Goal: Task Accomplishment & Management: Manage account settings

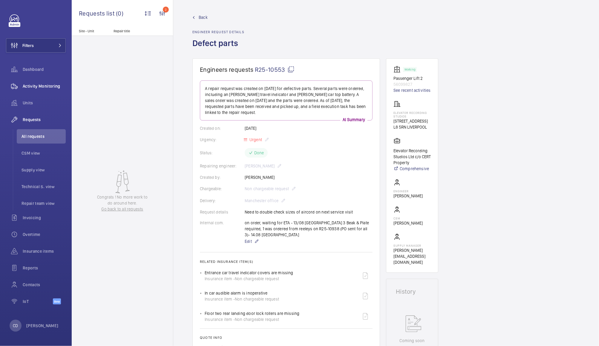
click at [31, 86] on span "Activity Monitoring" at bounding box center [44, 86] width 43 height 6
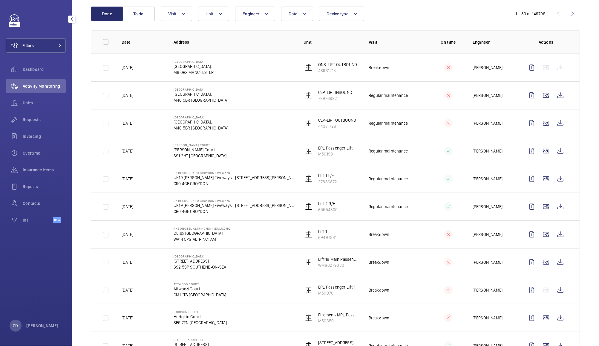
scroll to position [71, 0]
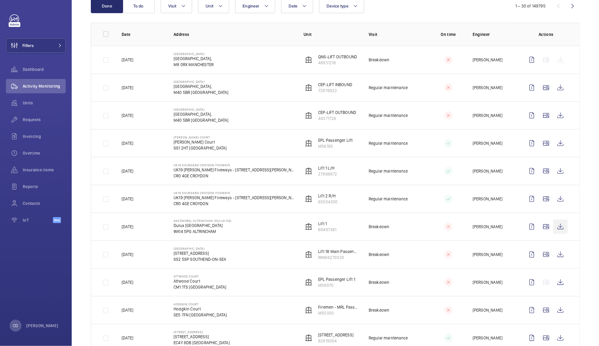
click at [554, 227] on wm-front-icon-button at bounding box center [561, 226] width 14 height 14
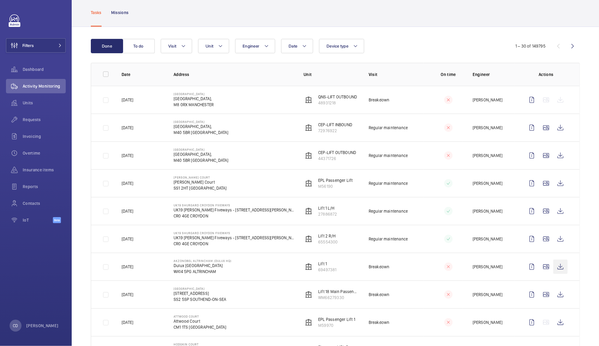
scroll to position [0, 0]
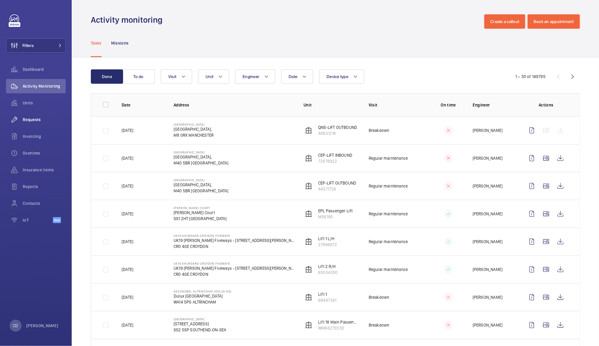
click at [36, 121] on span "Requests" at bounding box center [44, 120] width 43 height 6
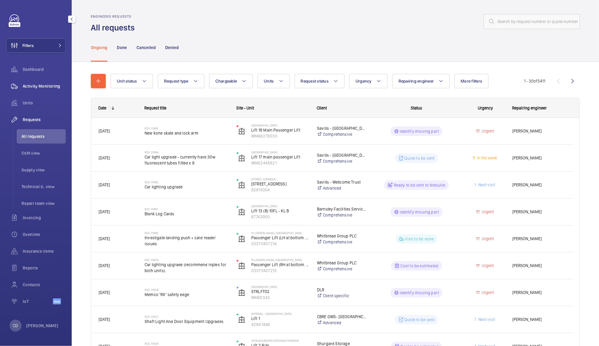
click at [43, 84] on span "Activity Monitoring" at bounding box center [44, 86] width 43 height 6
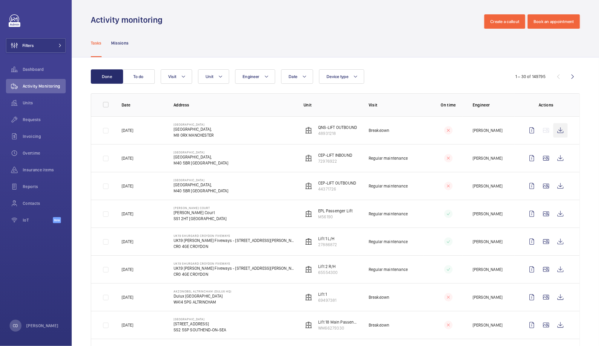
click at [554, 128] on wm-front-icon-button at bounding box center [561, 130] width 14 height 14
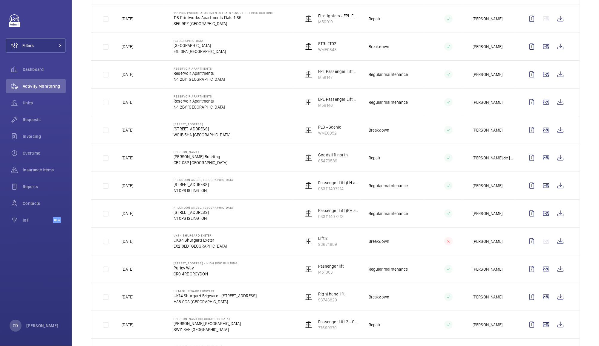
scroll to position [418, 0]
click at [557, 245] on wm-front-icon-button at bounding box center [561, 241] width 14 height 14
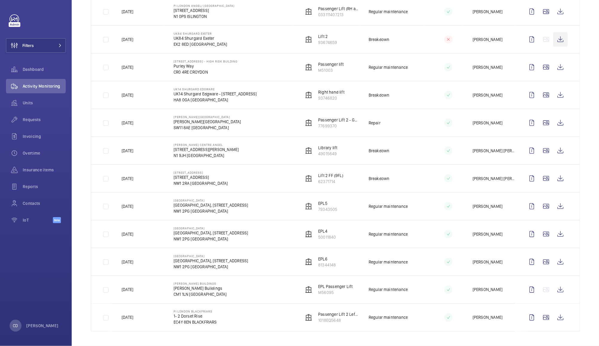
scroll to position [622, 0]
click at [46, 40] on button "Filters" at bounding box center [36, 45] width 60 height 14
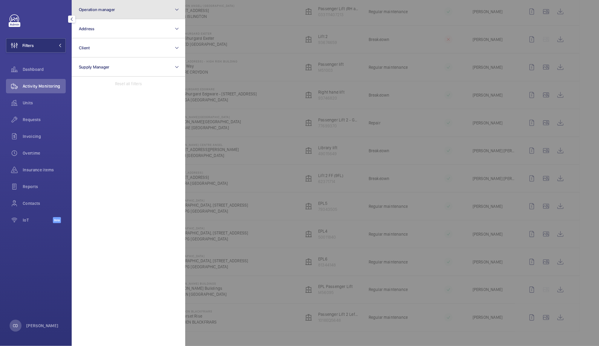
click at [131, 7] on button "Operation manager" at bounding box center [129, 9] width 114 height 19
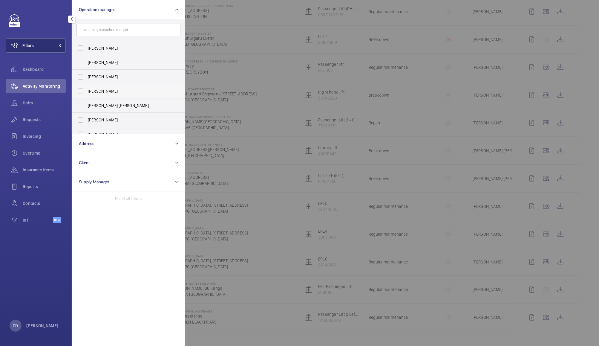
click at [105, 93] on span "[PERSON_NAME]" at bounding box center [129, 91] width 82 height 6
click at [87, 93] on input "[PERSON_NAME]" at bounding box center [81, 91] width 12 height 12
checkbox input "true"
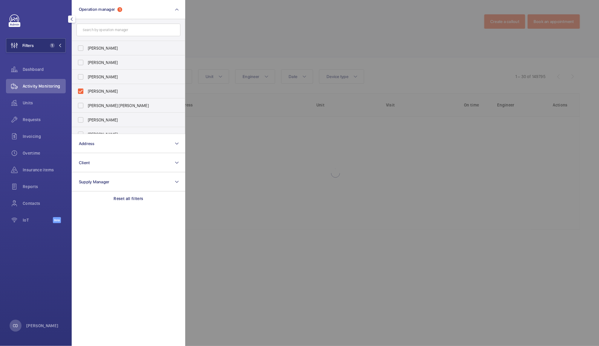
click at [224, 45] on div at bounding box center [484, 173] width 599 height 346
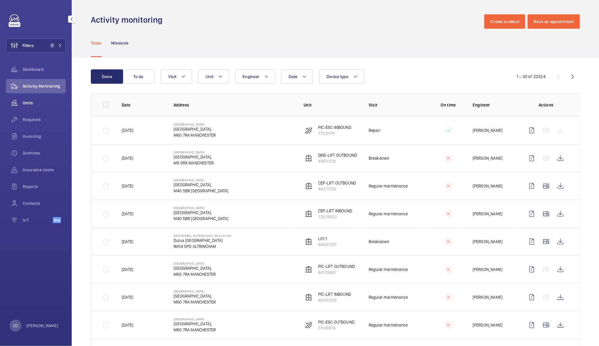
click at [22, 104] on wm-front-icon-button at bounding box center [14, 103] width 17 height 14
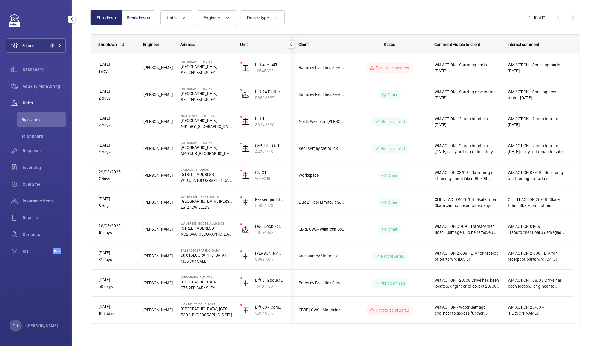
scroll to position [62, 0]
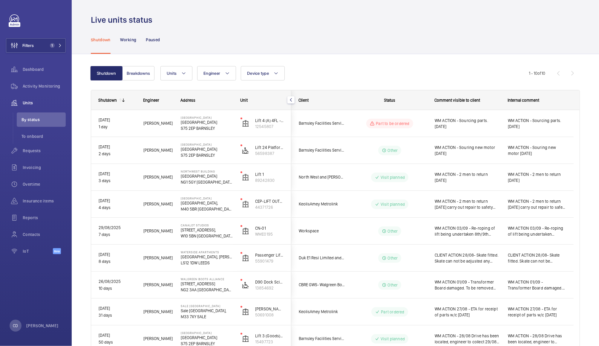
click at [466, 152] on span "WM ACTION - Souring new motor [DATE]" at bounding box center [467, 150] width 65 height 12
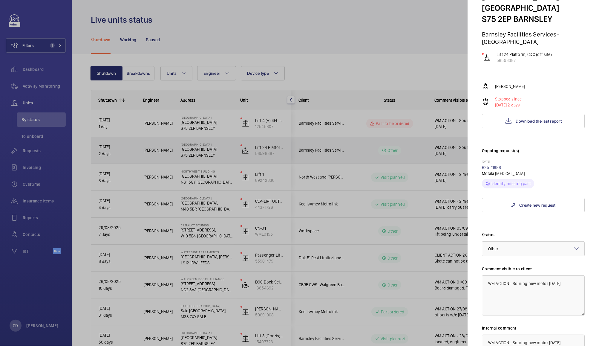
scroll to position [48, 0]
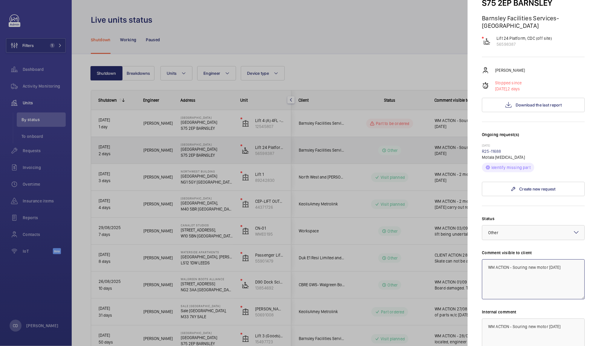
click at [569, 268] on textarea "WM ACTION - Souring new motor [DATE]" at bounding box center [533, 279] width 103 height 40
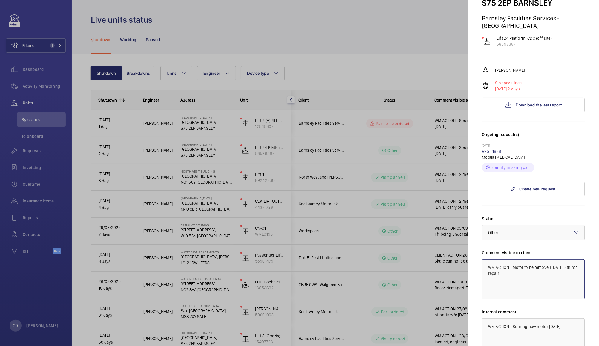
type textarea "WM ACTION - Motor to be removed on Monday 8th for repair"
paste textarea "Motor to be removed on Monday 8th for repair"
type textarea "WM ACTION - Motor to be removed on Monday 8th for repair"
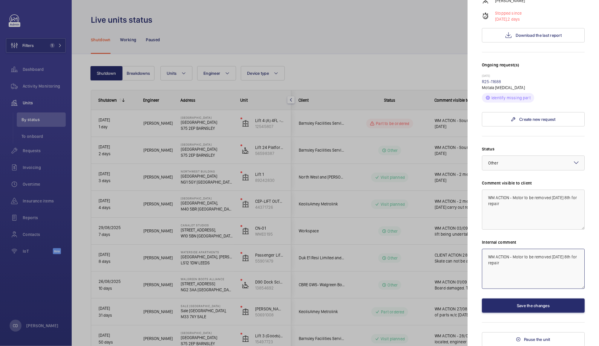
scroll to position [116, 0]
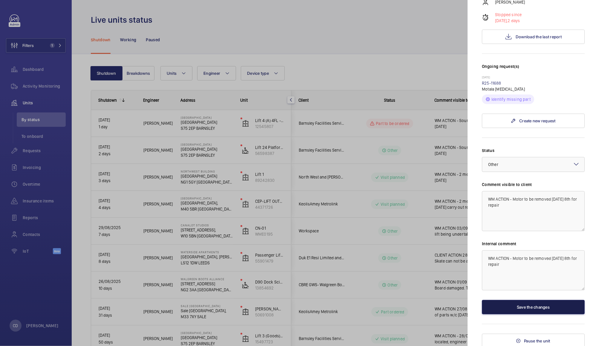
click at [537, 308] on button "Save the changes" at bounding box center [533, 307] width 103 height 14
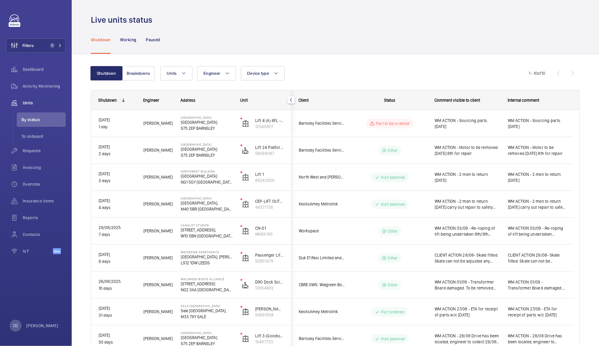
click at [491, 179] on span "WM ACTION - 2 men to return [DATE]" at bounding box center [467, 177] width 65 height 12
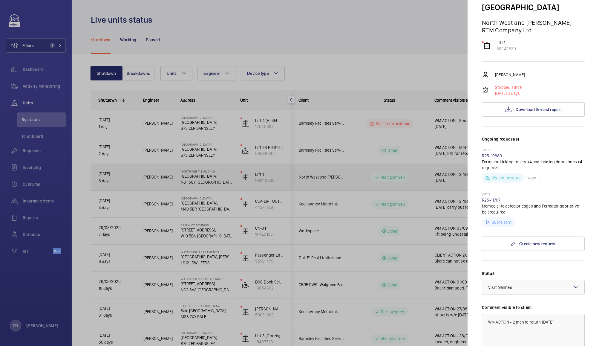
scroll to position [55, 0]
click at [542, 280] on div at bounding box center [533, 287] width 102 height 14
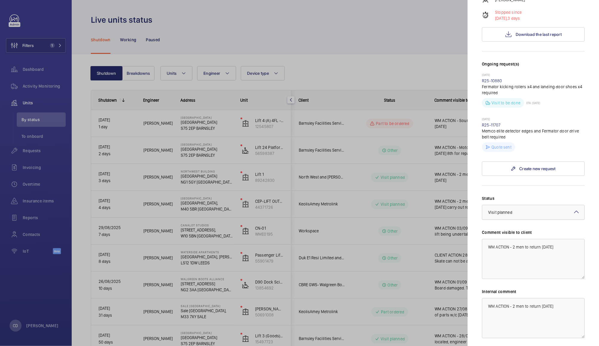
scroll to position [130, 0]
click at [546, 205] on div at bounding box center [533, 212] width 102 height 14
click at [519, 240] on span "Quote sent" at bounding box center [533, 243] width 90 height 6
click at [555, 251] on textarea "WM ACTION - 2 men to return [DATE]" at bounding box center [533, 259] width 103 height 40
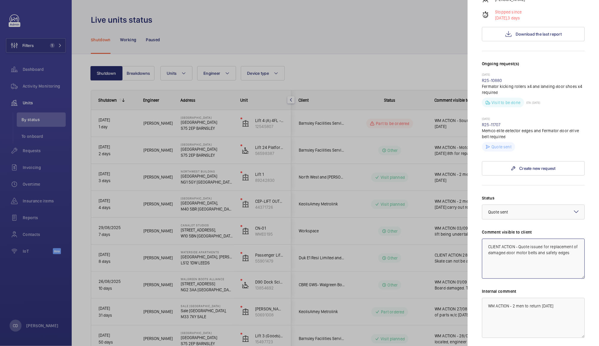
type textarea "CLIENT ACTION - Quote issued for replacement of damaged door motor belts and sa…"
paste textarea "CLIENT ACTION - Quote issued for replacement of damaged door motor belts and sa…"
type textarea "CLIENT ACTION - Quote issued for replacement of damaged door motor belts and sa…"
